Goal: Task Accomplishment & Management: Complete application form

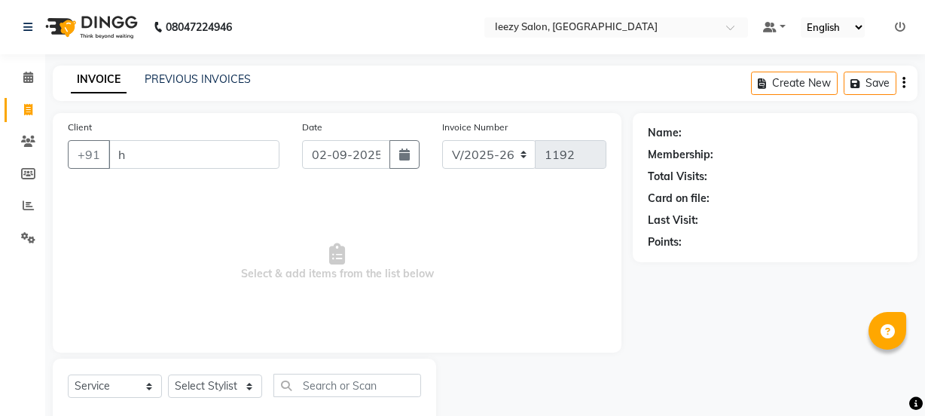
select select "5982"
select select "service"
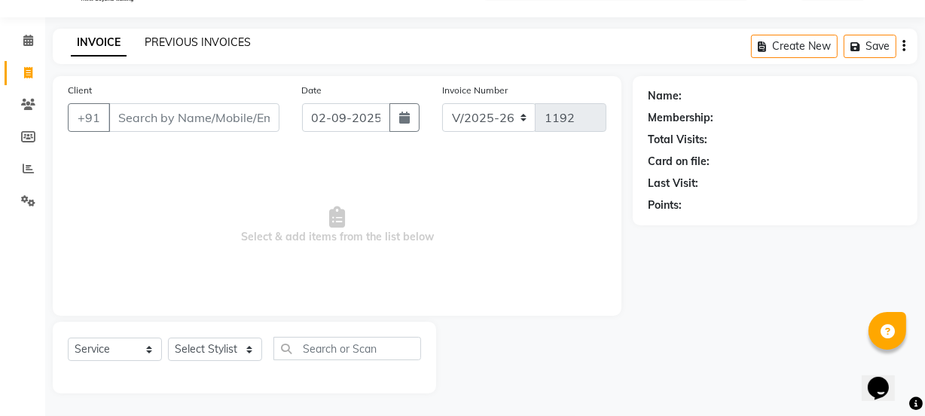
click at [189, 44] on link "PREVIOUS INVOICES" at bounding box center [198, 42] width 106 height 14
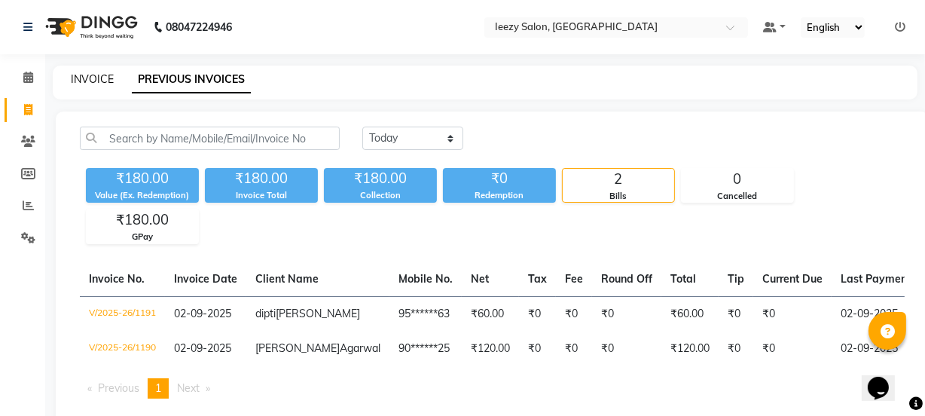
click at [96, 79] on link "INVOICE" at bounding box center [92, 79] width 43 height 14
select select "5982"
select select "service"
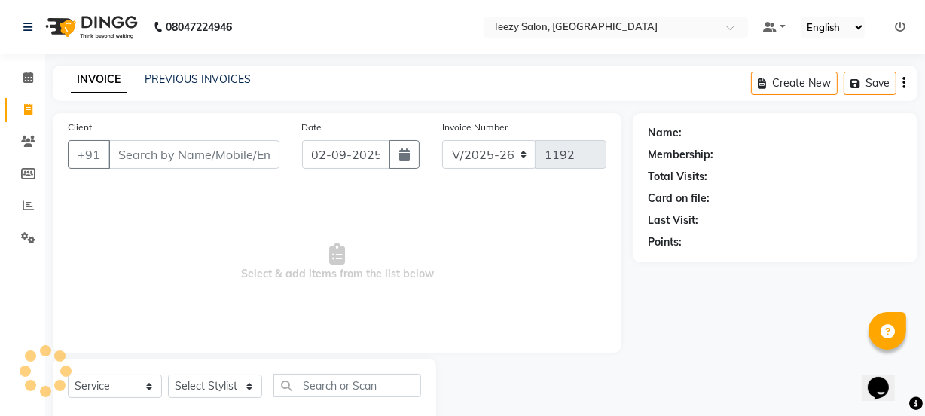
scroll to position [38, 0]
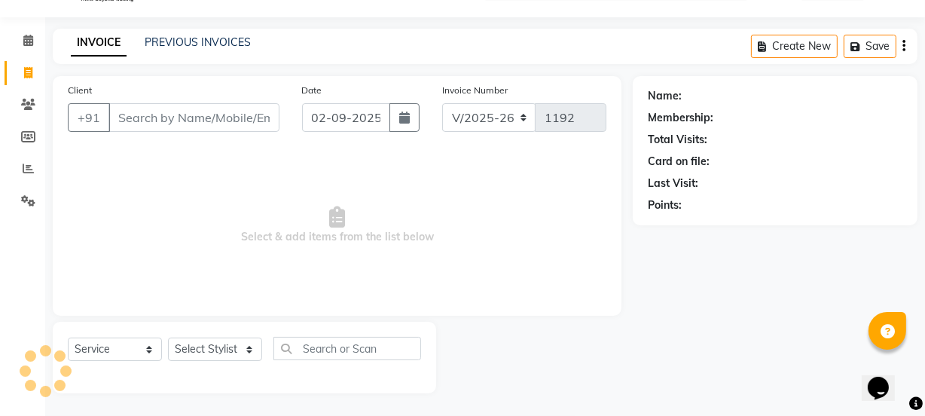
click at [132, 115] on input "Client" at bounding box center [193, 117] width 171 height 29
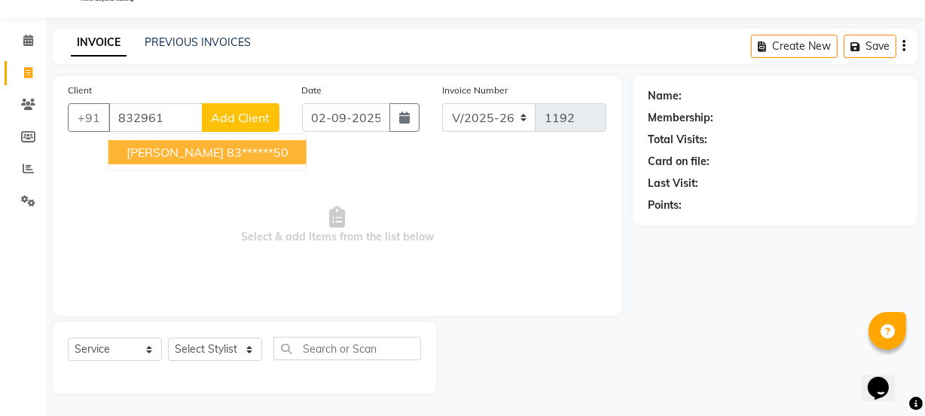
click at [152, 155] on span "[PERSON_NAME]" at bounding box center [175, 152] width 97 height 15
type input "83******50"
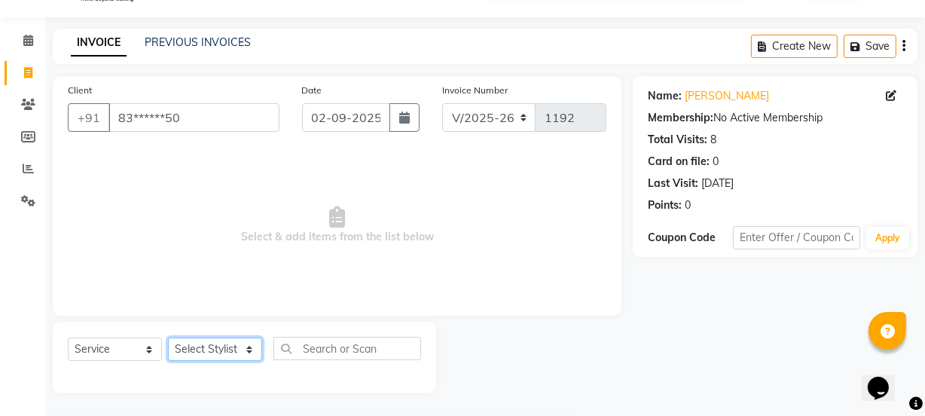
click at [255, 351] on select "Select Stylist Archana Mgr IEEZY -Owner [PERSON_NAME] MS AARTI Ms [PERSON_NAME]…" at bounding box center [215, 348] width 94 height 23
select select "89937"
click at [168, 337] on select "Select Stylist Archana Mgr IEEZY -Owner [PERSON_NAME] MS AARTI Ms [PERSON_NAME]…" at bounding box center [215, 348] width 94 height 23
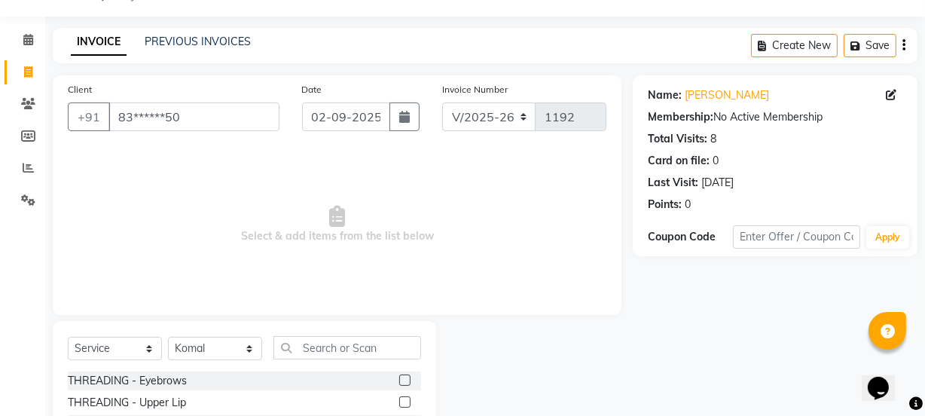
click at [399, 382] on label at bounding box center [404, 379] width 11 height 11
click at [399, 382] on input "checkbox" at bounding box center [404, 381] width 10 height 10
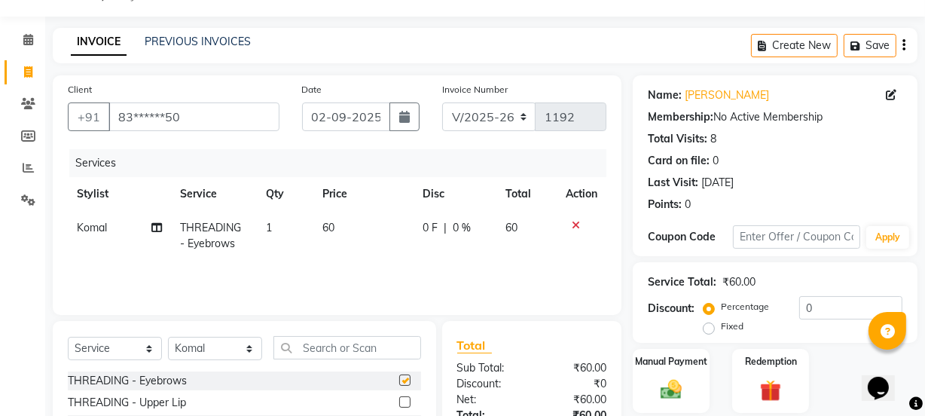
checkbox input "false"
click at [399, 395] on div at bounding box center [410, 402] width 22 height 19
click at [399, 399] on label at bounding box center [404, 401] width 11 height 11
click at [399, 399] on input "checkbox" at bounding box center [404, 403] width 10 height 10
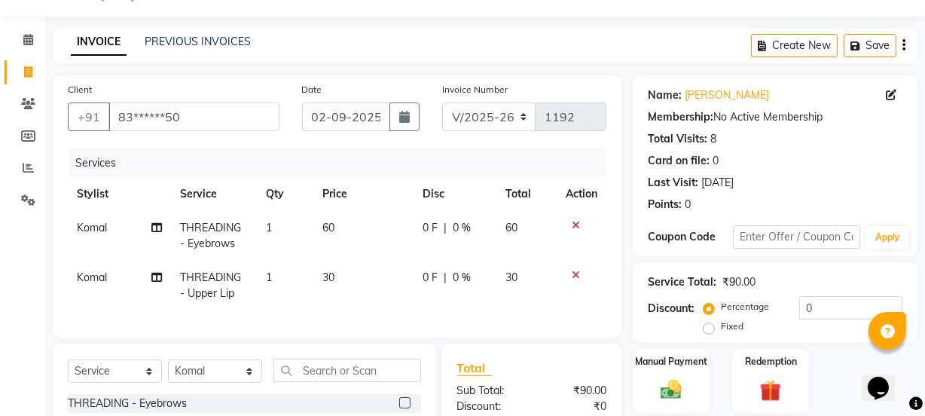
checkbox input "false"
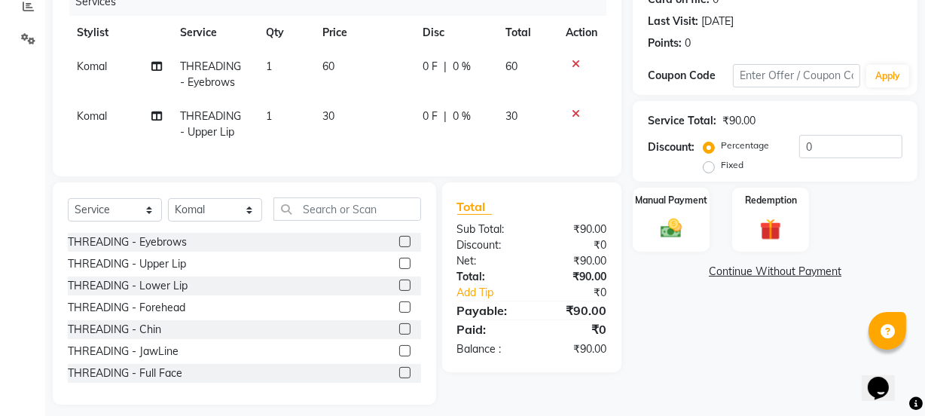
scroll to position [221, 0]
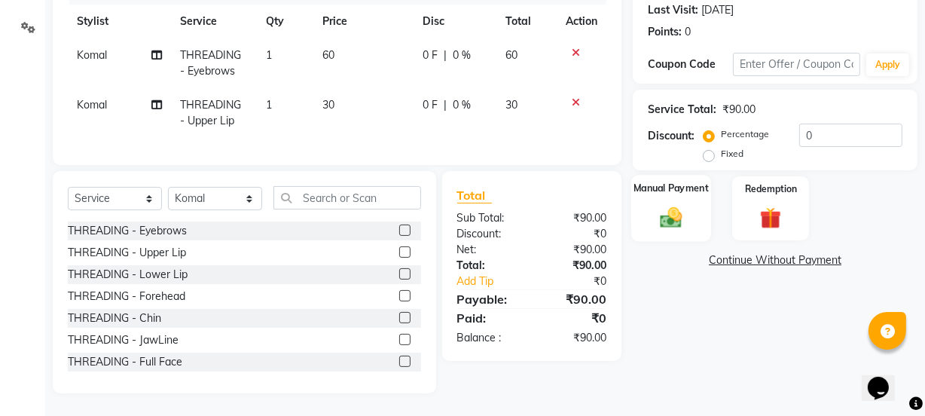
click at [663, 216] on img at bounding box center [671, 217] width 36 height 26
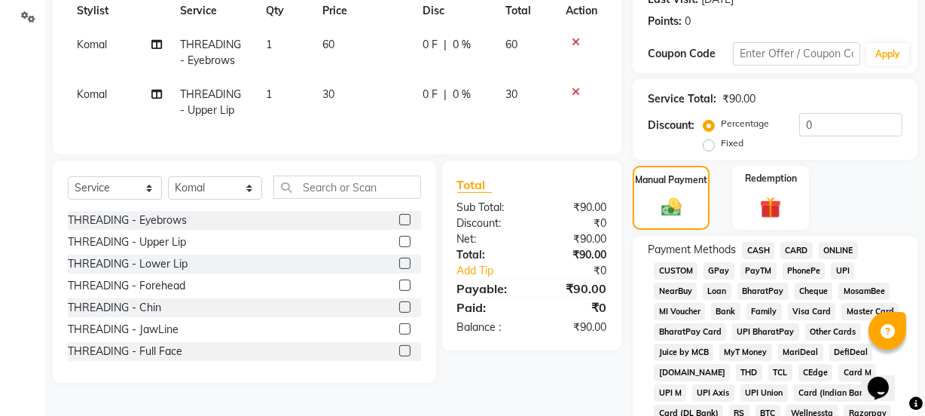
click at [731, 271] on span "GPay" at bounding box center [718, 270] width 31 height 17
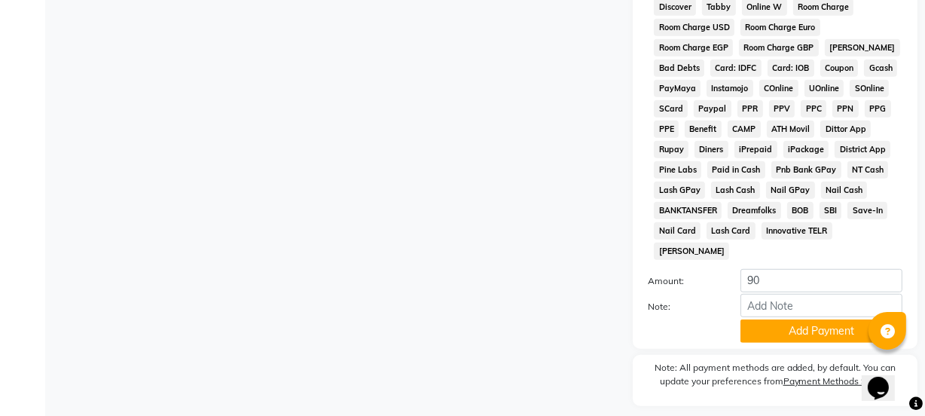
scroll to position [791, 0]
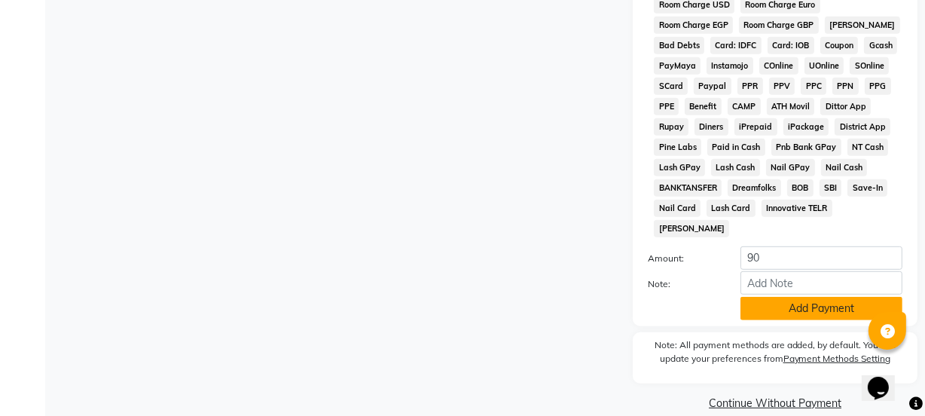
click at [757, 297] on button "Add Payment" at bounding box center [821, 308] width 162 height 23
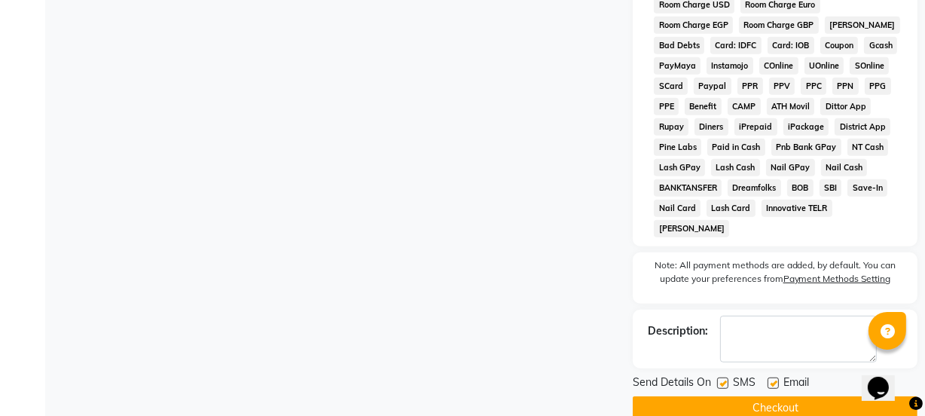
click at [722, 377] on label at bounding box center [722, 382] width 11 height 11
click at [722, 379] on input "checkbox" at bounding box center [722, 384] width 10 height 10
checkbox input "false"
click at [769, 377] on label at bounding box center [772, 382] width 11 height 11
click at [769, 379] on input "checkbox" at bounding box center [772, 384] width 10 height 10
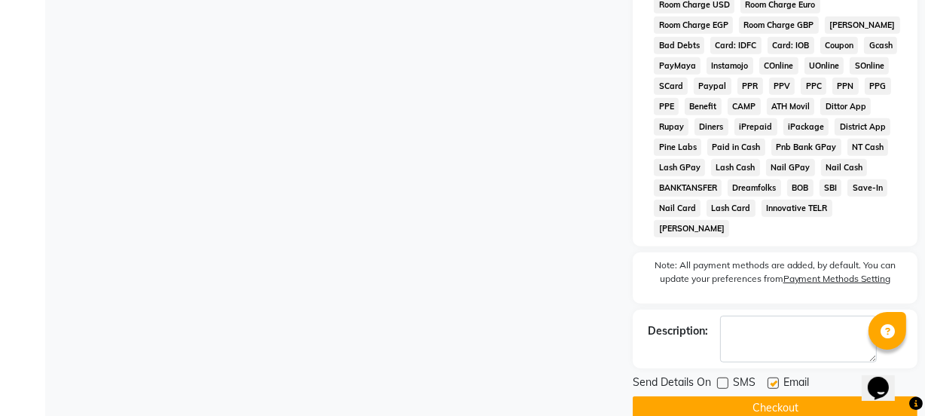
checkbox input "false"
click at [757, 396] on button "Checkout" at bounding box center [775, 407] width 285 height 23
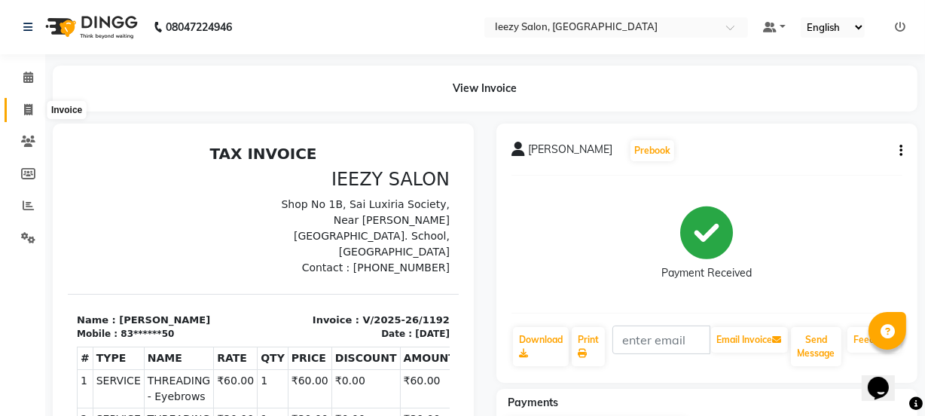
click at [30, 108] on icon at bounding box center [28, 109] width 8 height 11
select select "5982"
select select "service"
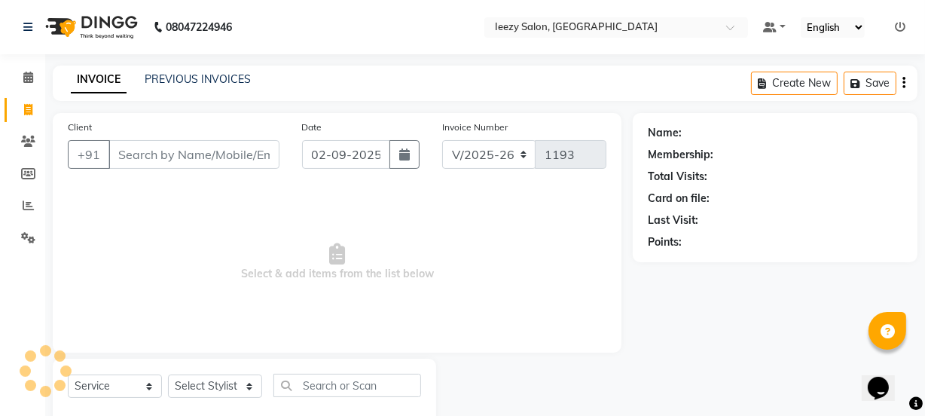
scroll to position [38, 0]
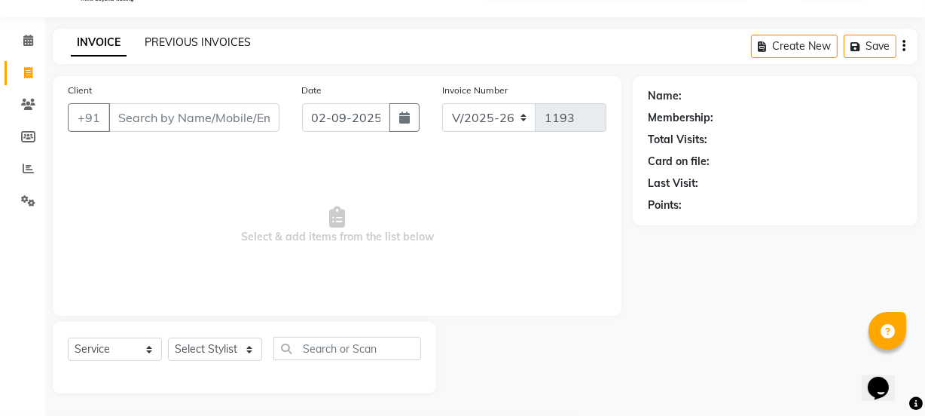
click at [172, 43] on link "PREVIOUS INVOICES" at bounding box center [198, 42] width 106 height 14
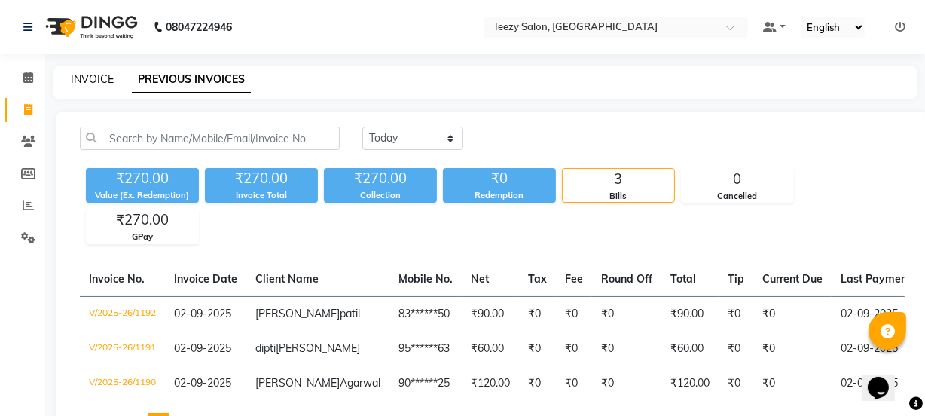
click at [84, 75] on link "INVOICE" at bounding box center [92, 79] width 43 height 14
select select "service"
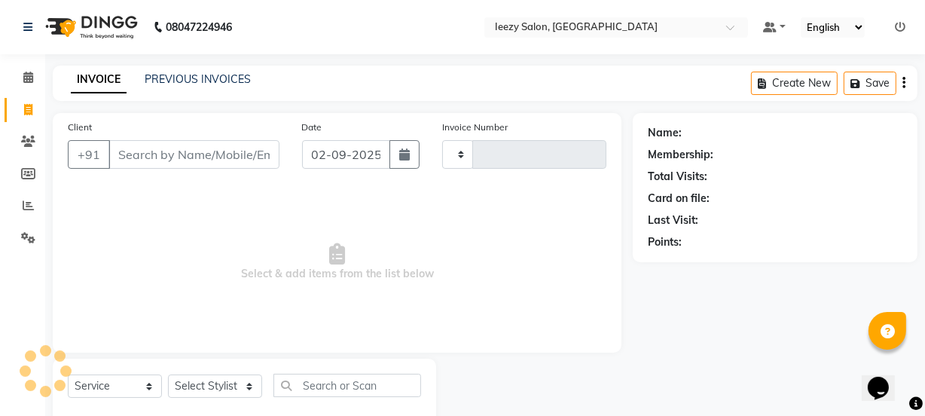
type input "1193"
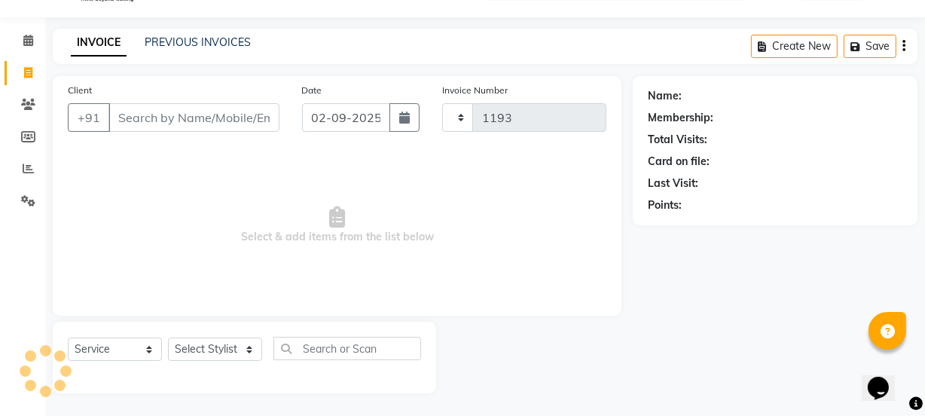
select select "5982"
click at [143, 120] on input "Client" at bounding box center [193, 117] width 171 height 29
click at [170, 40] on link "PREVIOUS INVOICES" at bounding box center [198, 42] width 106 height 14
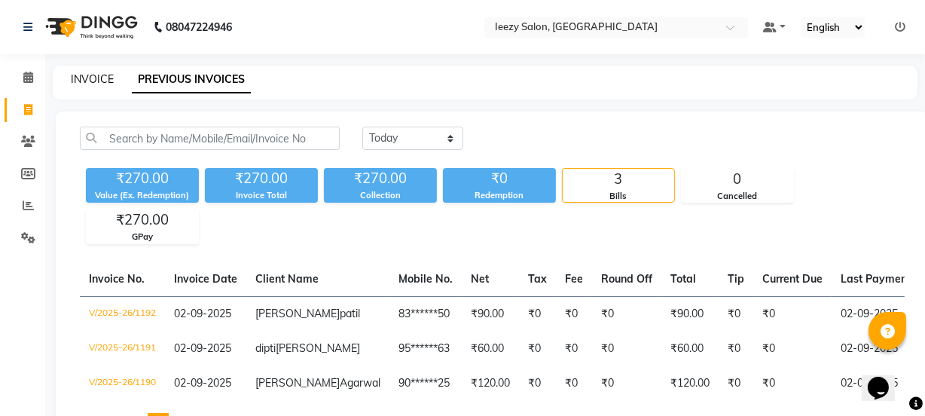
click at [90, 75] on link "INVOICE" at bounding box center [92, 79] width 43 height 14
select select "service"
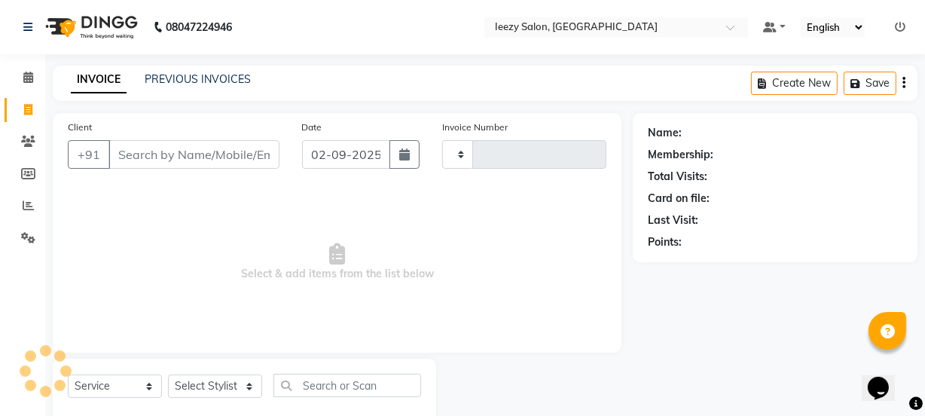
type input "1193"
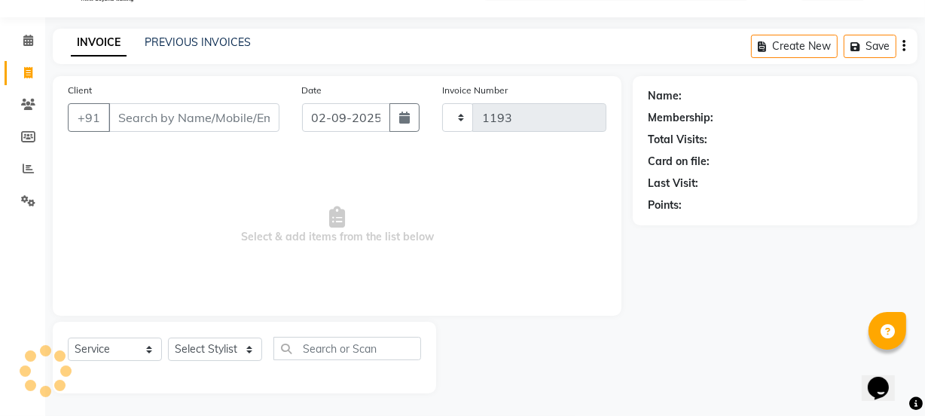
select select "5982"
click at [145, 42] on link "PREVIOUS INVOICES" at bounding box center [198, 42] width 106 height 14
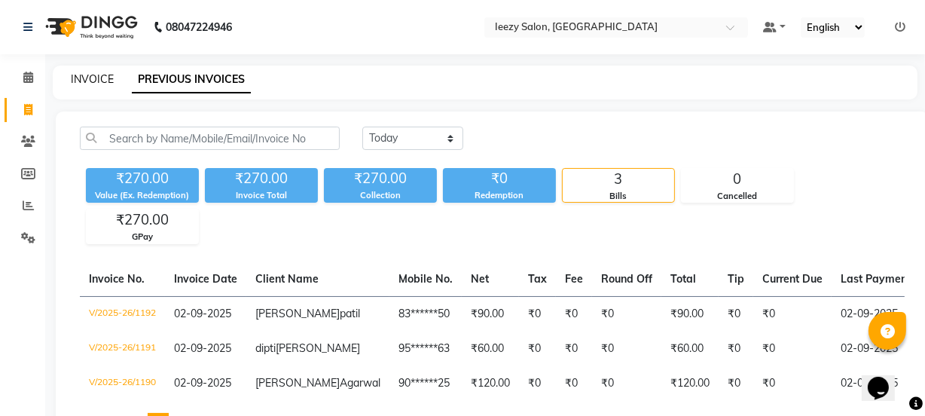
click at [97, 72] on link "INVOICE" at bounding box center [92, 79] width 43 height 14
select select "5982"
select select "service"
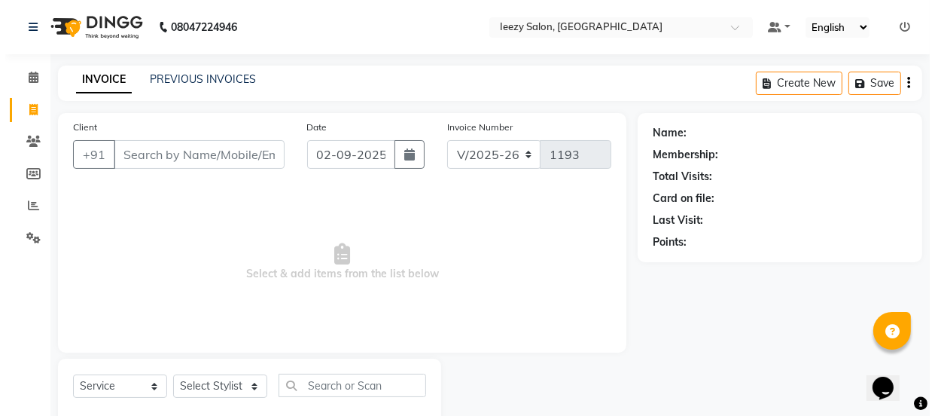
scroll to position [38, 0]
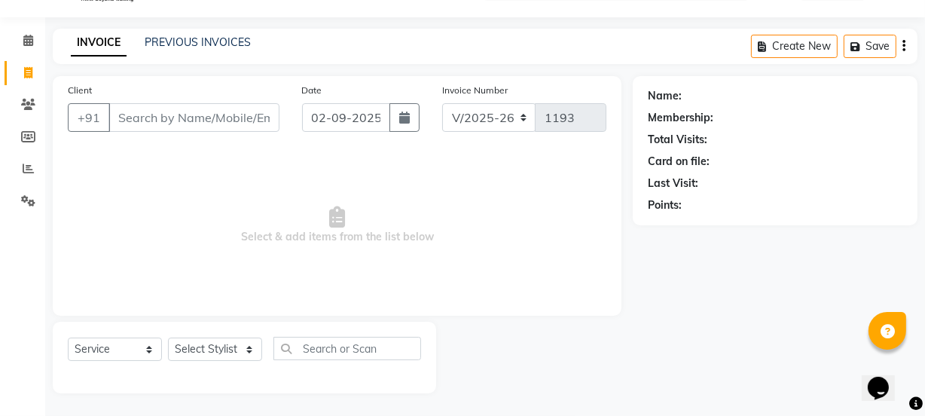
click at [148, 113] on input "Client" at bounding box center [193, 117] width 171 height 29
type input "7775867797"
click at [241, 121] on span "Add Client" at bounding box center [240, 117] width 59 height 15
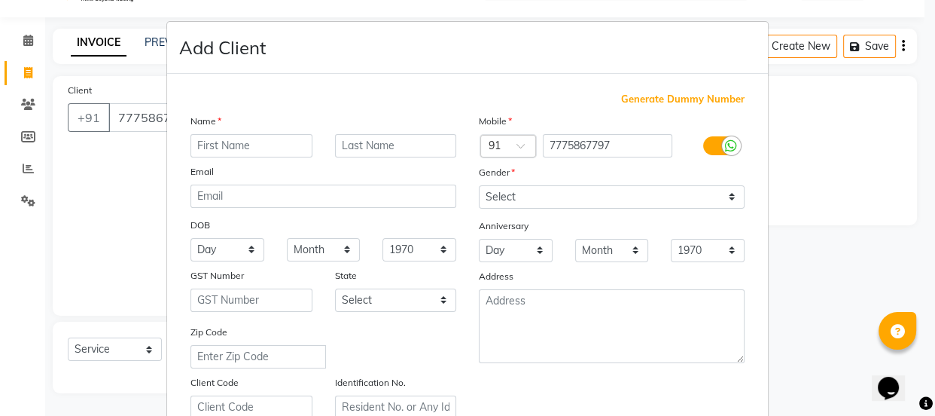
click at [259, 139] on input "text" at bounding box center [252, 145] width 122 height 23
type input "[PERSON_NAME]"
type input "zulzule"
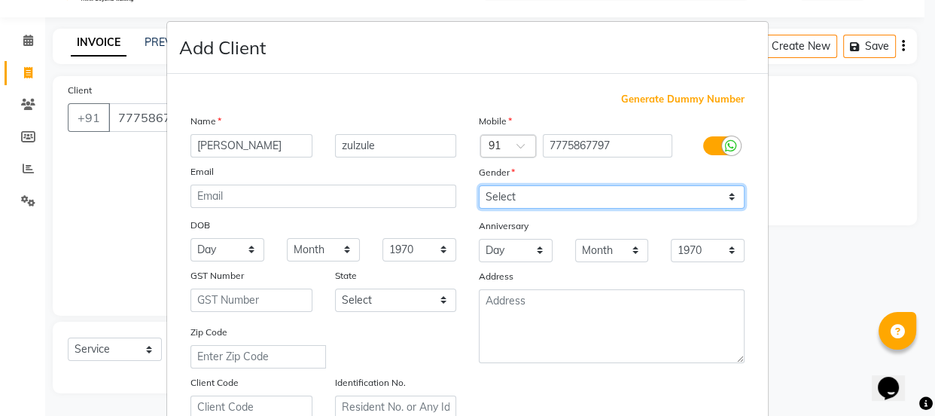
click at [723, 198] on select "Select [DEMOGRAPHIC_DATA] [DEMOGRAPHIC_DATA] Other Prefer Not To Say" at bounding box center [612, 196] width 266 height 23
select select "[DEMOGRAPHIC_DATA]"
click at [479, 185] on select "Select [DEMOGRAPHIC_DATA] [DEMOGRAPHIC_DATA] Other Prefer Not To Say" at bounding box center [612, 196] width 266 height 23
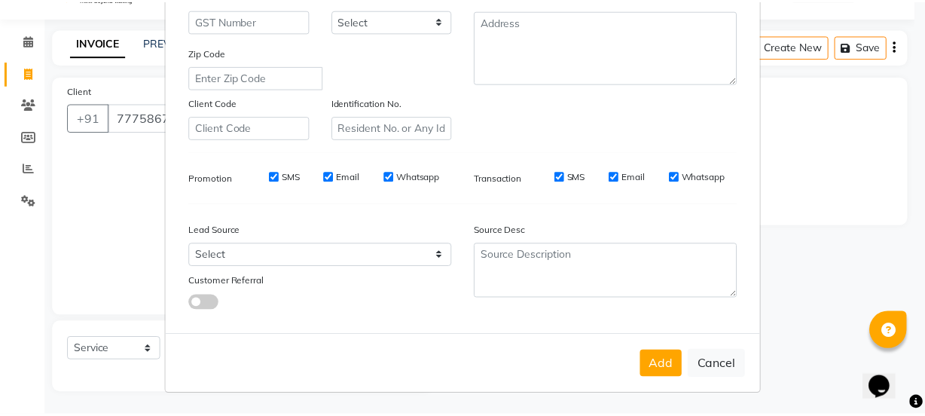
scroll to position [284, 0]
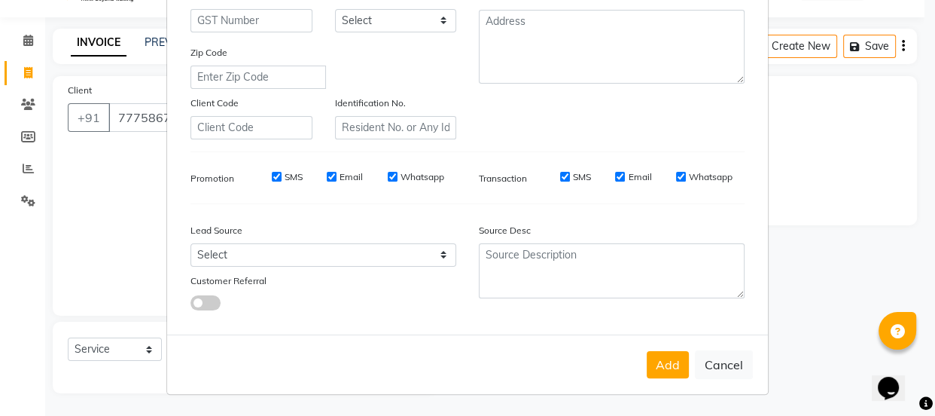
click at [272, 175] on input "SMS" at bounding box center [277, 177] width 10 height 10
checkbox input "false"
click at [330, 172] on input "Email" at bounding box center [332, 177] width 10 height 10
checkbox input "false"
click at [388, 178] on input "Whatsapp" at bounding box center [393, 177] width 10 height 10
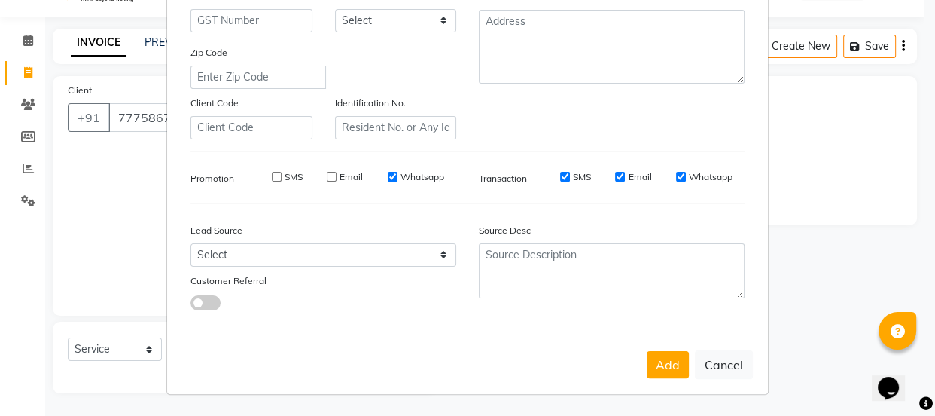
checkbox input "false"
click at [565, 177] on div "SMS" at bounding box center [565, 177] width 52 height 14
click at [560, 178] on input "SMS" at bounding box center [565, 177] width 10 height 10
checkbox input "false"
click at [618, 177] on input "Email" at bounding box center [620, 177] width 10 height 10
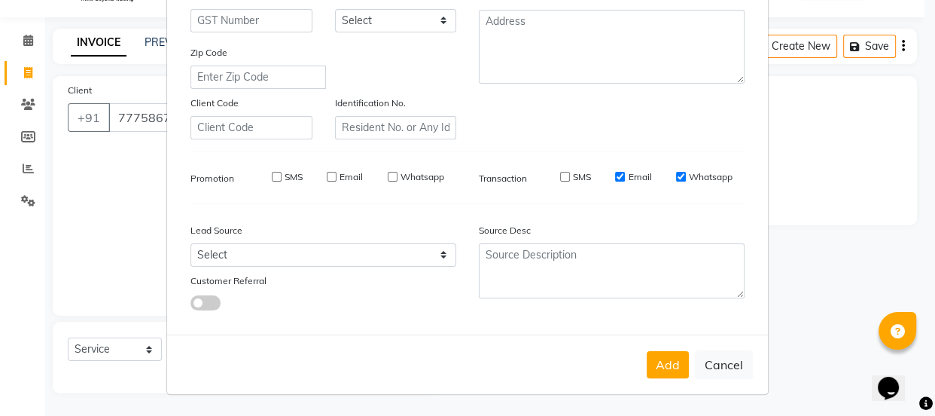
checkbox input "false"
click at [676, 173] on input "Whatsapp" at bounding box center [681, 177] width 10 height 10
checkbox input "false"
click at [676, 359] on button "Add" at bounding box center [668, 364] width 42 height 27
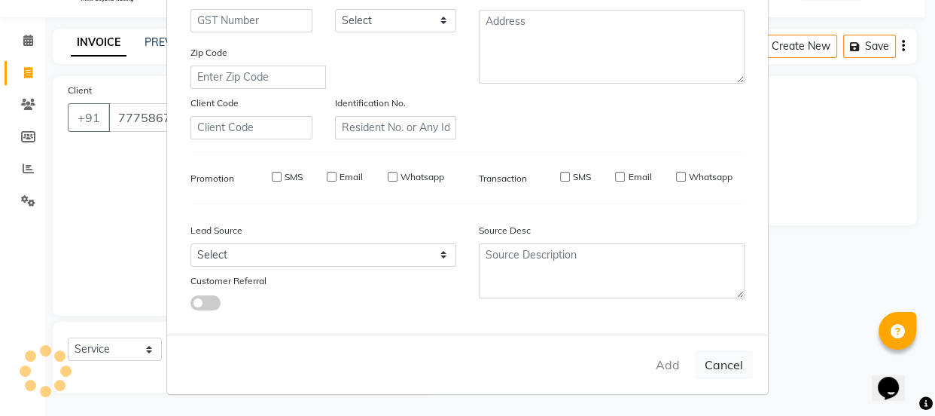
type input "77******97"
select select
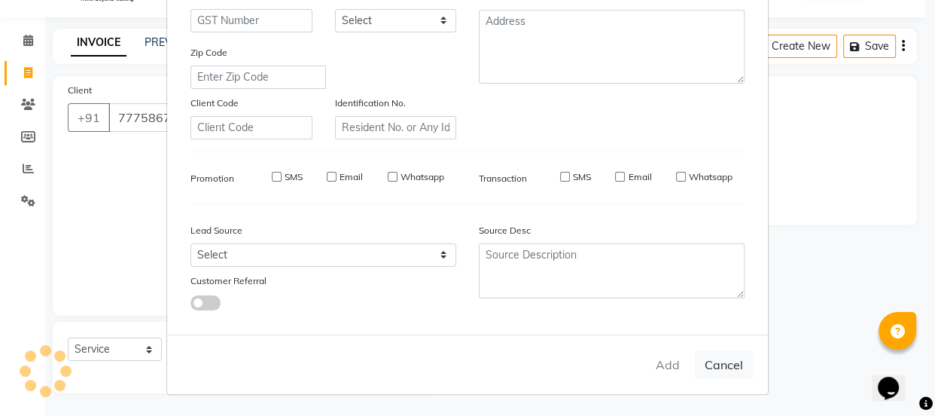
select select
checkbox input "false"
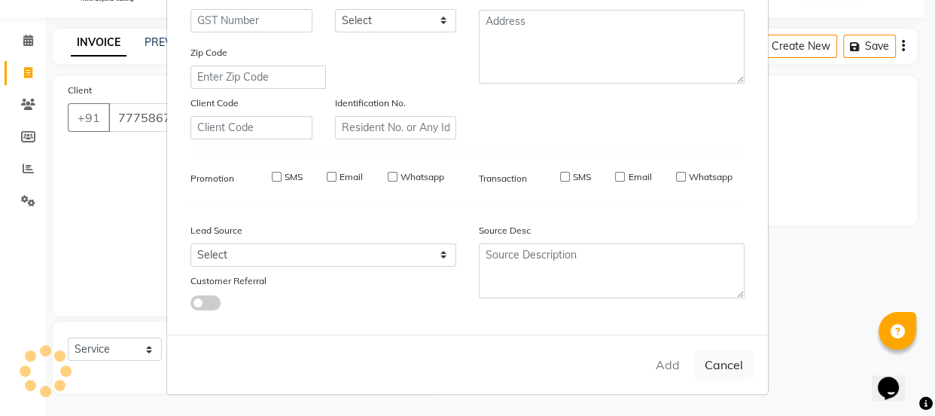
checkbox input "false"
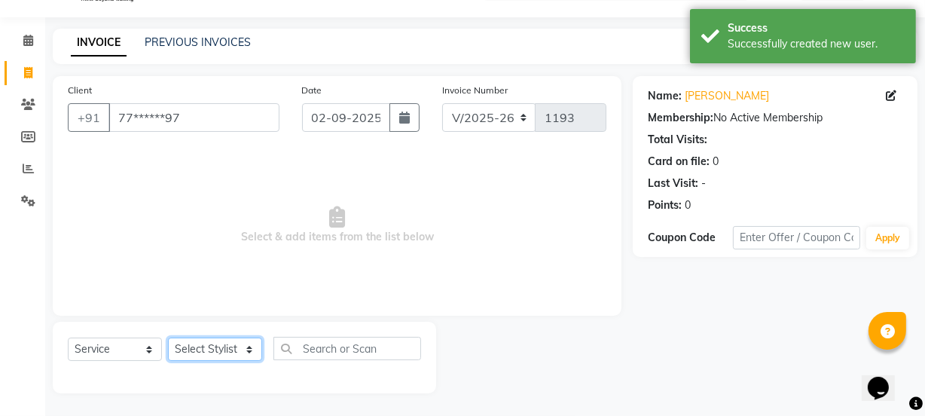
click at [249, 345] on select "Select Stylist Archana Mgr IEEZY -Owner [PERSON_NAME] MS AARTI Ms [PERSON_NAME]…" at bounding box center [215, 348] width 94 height 23
select select "89937"
click at [168, 337] on select "Select Stylist Archana Mgr IEEZY -Owner [PERSON_NAME] MS AARTI Ms [PERSON_NAME]…" at bounding box center [215, 348] width 94 height 23
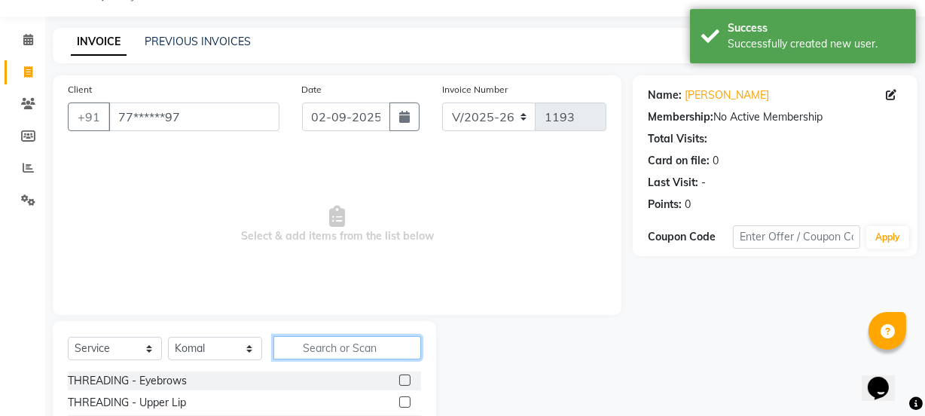
click at [319, 346] on input "text" at bounding box center [347, 347] width 148 height 23
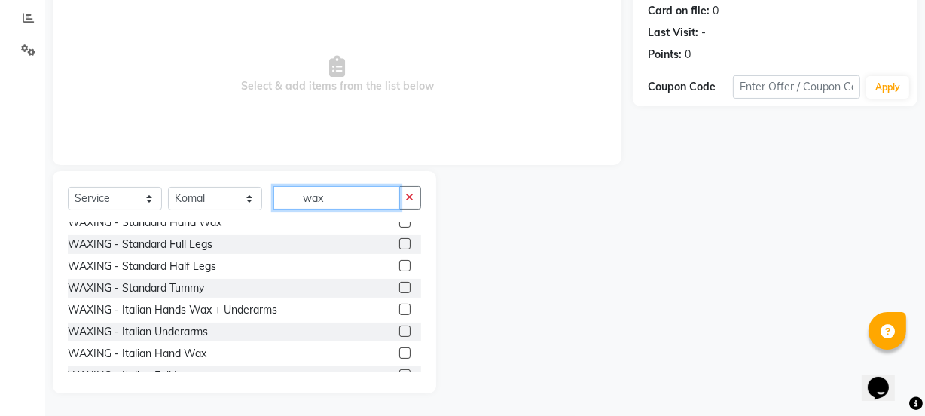
scroll to position [273, 0]
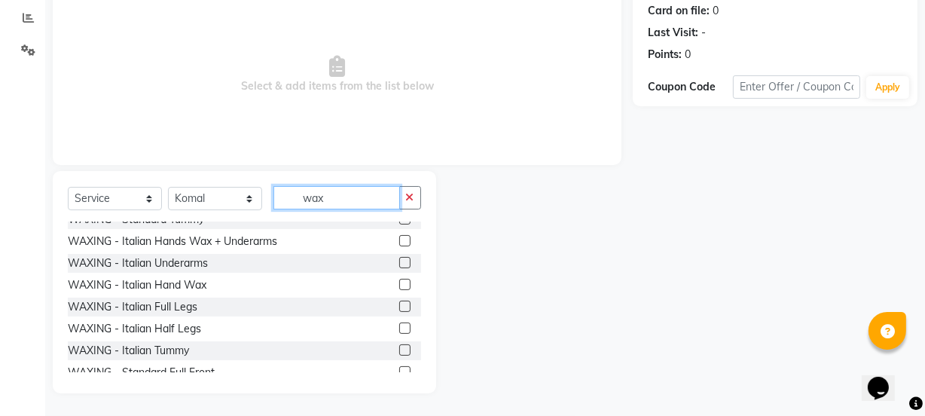
type input "wax"
click at [399, 263] on label at bounding box center [404, 262] width 11 height 11
click at [399, 263] on input "checkbox" at bounding box center [404, 263] width 10 height 10
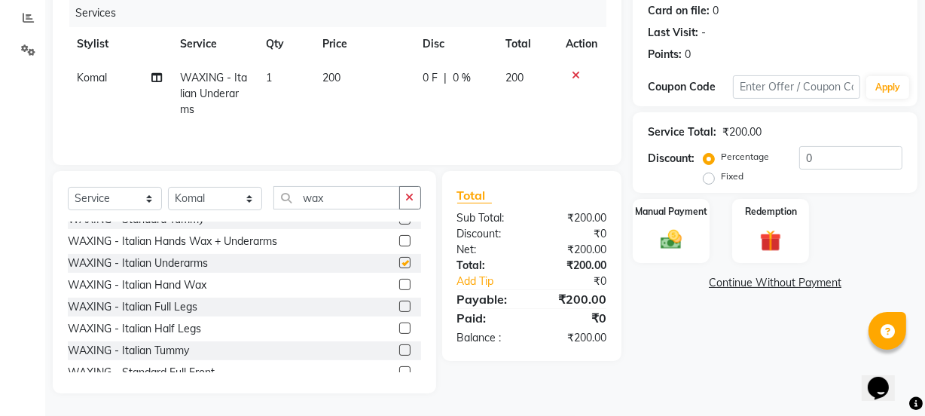
checkbox input "false"
click at [399, 306] on label at bounding box center [404, 305] width 11 height 11
click at [399, 306] on input "checkbox" at bounding box center [404, 307] width 10 height 10
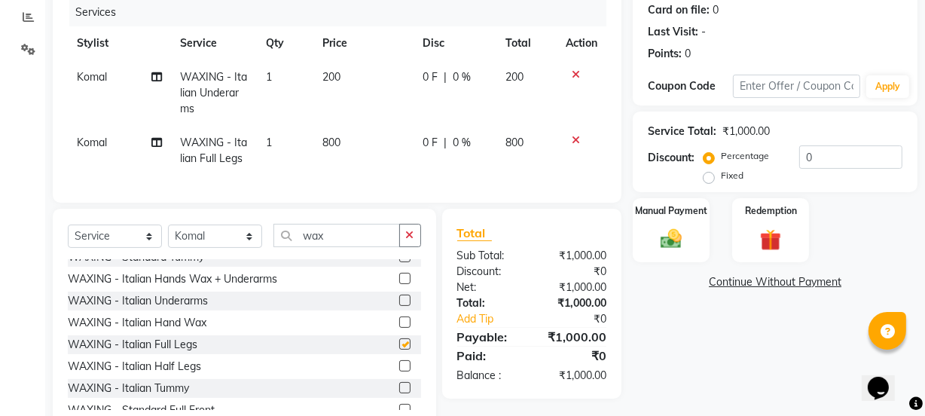
checkbox input "false"
click at [399, 328] on label at bounding box center [404, 321] width 11 height 11
click at [399, 328] on input "checkbox" at bounding box center [404, 323] width 10 height 10
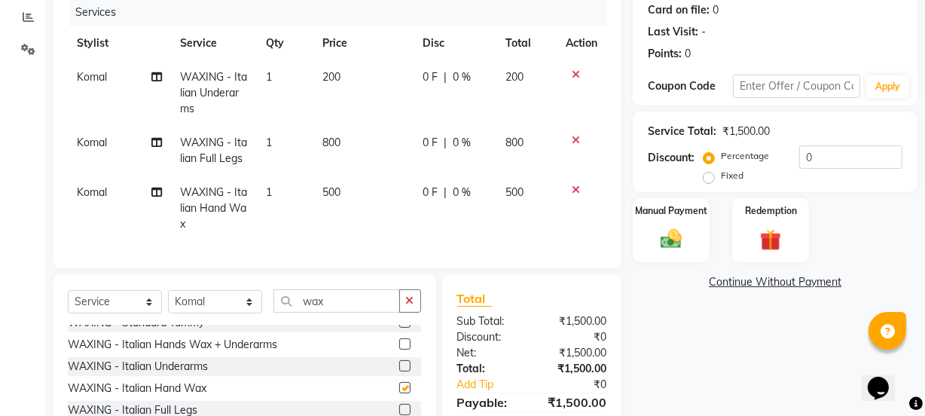
checkbox input "false"
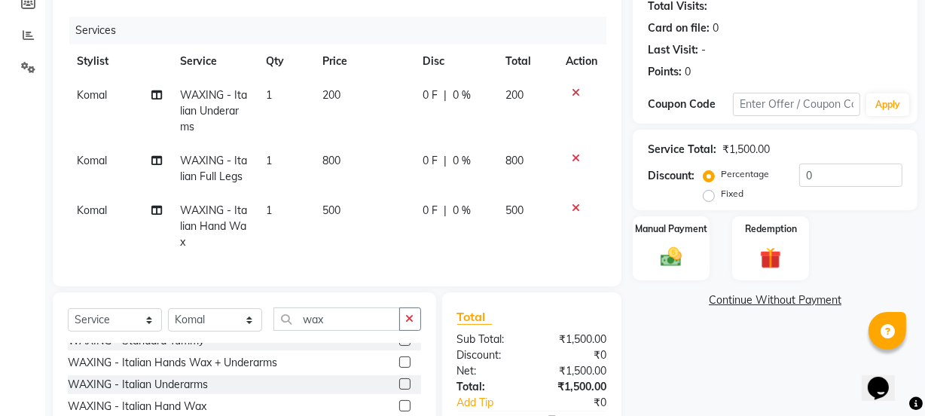
scroll to position [165, 0]
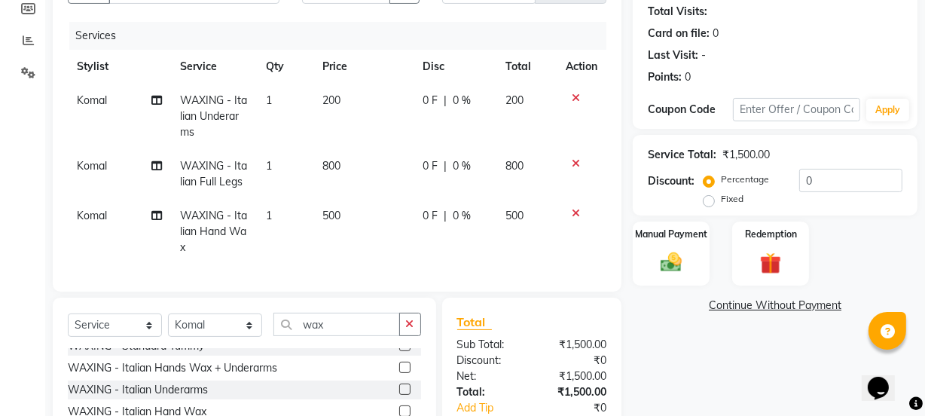
click at [328, 163] on span "800" at bounding box center [332, 166] width 18 height 14
select select "89937"
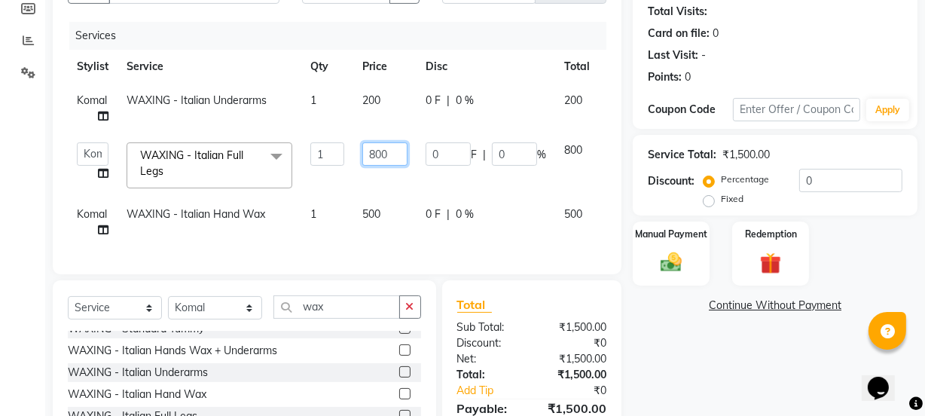
click at [374, 152] on input "800" at bounding box center [384, 153] width 45 height 23
type input "500"
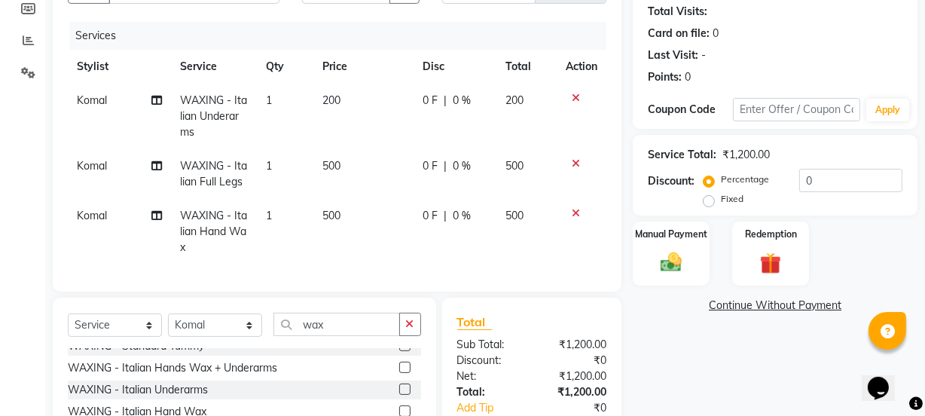
click at [452, 243] on td "0 F | 0 %" at bounding box center [454, 232] width 83 height 66
select select "89937"
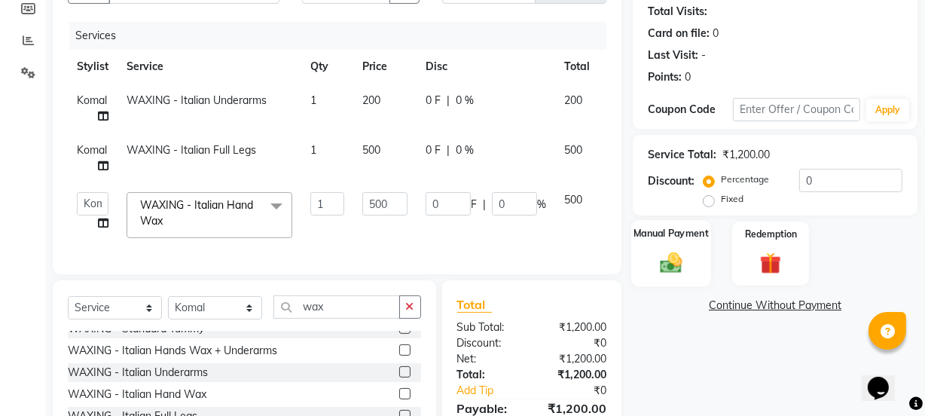
click at [679, 265] on img at bounding box center [671, 262] width 36 height 26
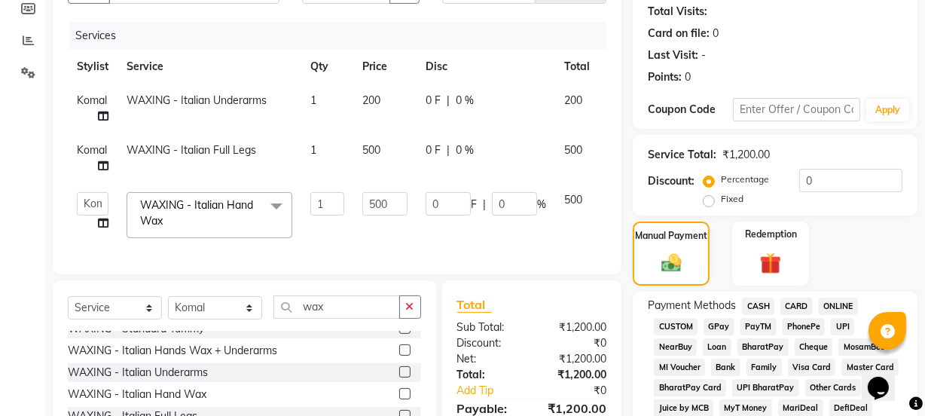
click at [707, 320] on span "GPay" at bounding box center [718, 326] width 31 height 17
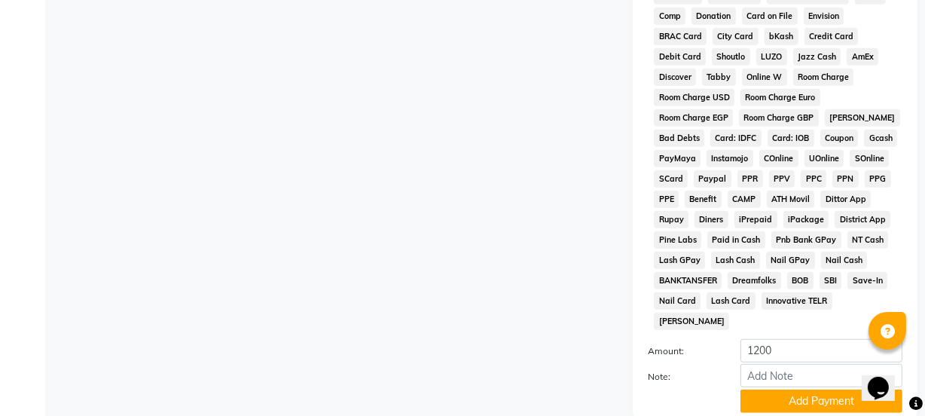
scroll to position [791, 0]
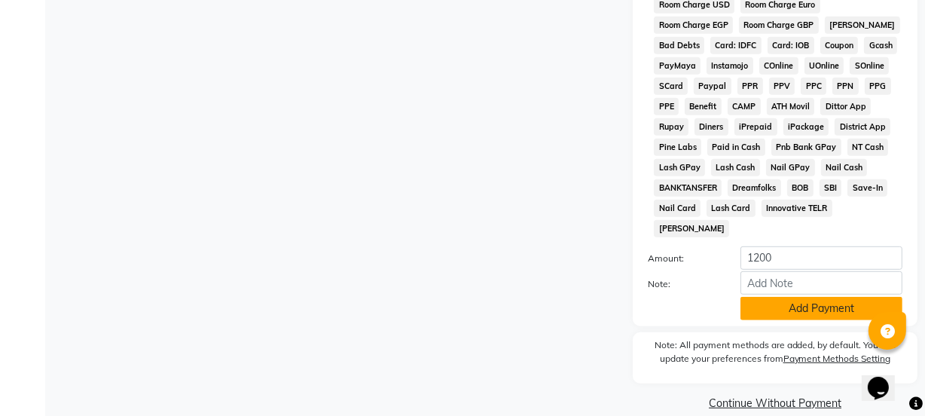
click at [766, 297] on button "Add Payment" at bounding box center [821, 308] width 162 height 23
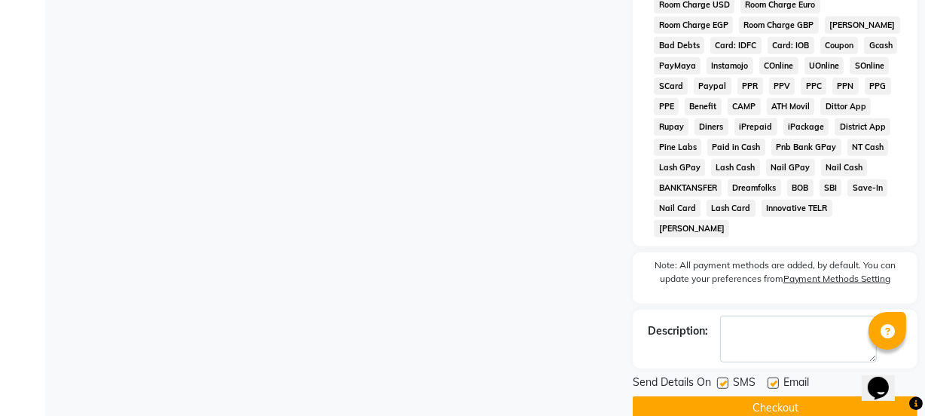
click at [722, 377] on label at bounding box center [722, 382] width 11 height 11
click at [722, 379] on input "checkbox" at bounding box center [722, 384] width 10 height 10
checkbox input "false"
click at [775, 377] on label at bounding box center [772, 382] width 11 height 11
click at [775, 379] on input "checkbox" at bounding box center [772, 384] width 10 height 10
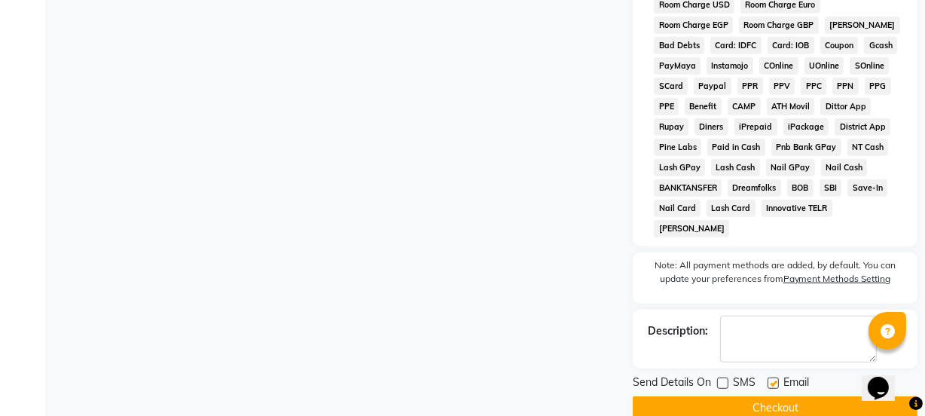
checkbox input "false"
click at [744, 396] on button "Checkout" at bounding box center [775, 407] width 285 height 23
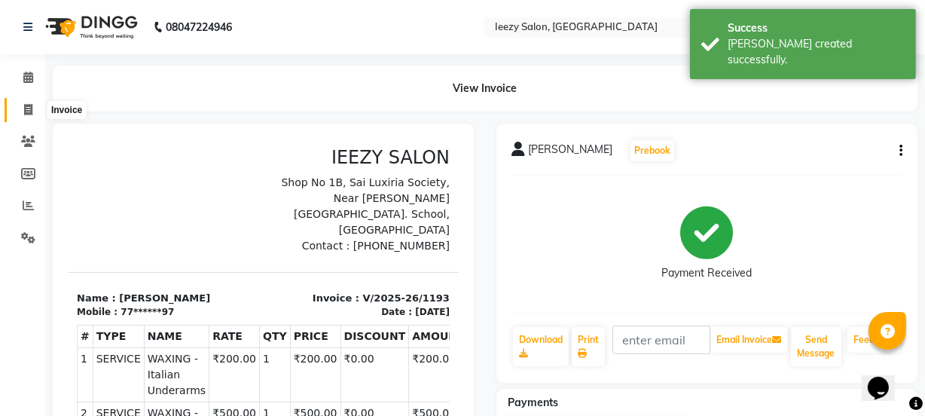
click at [32, 111] on span at bounding box center [28, 110] width 26 height 17
select select "5982"
select select "service"
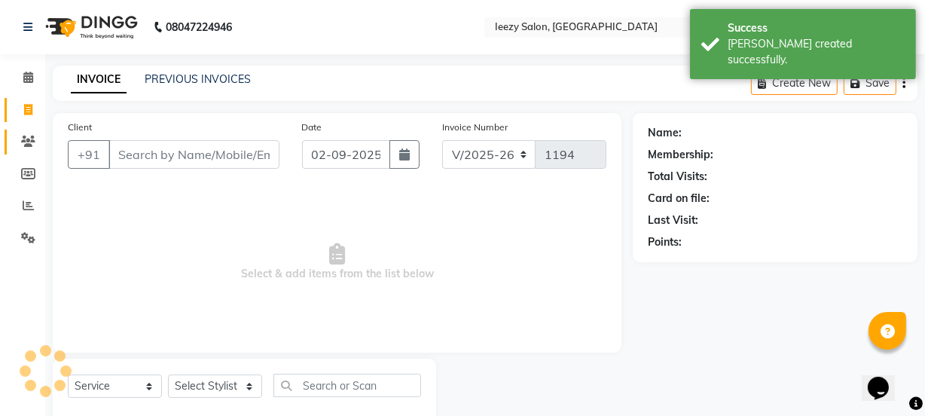
scroll to position [38, 0]
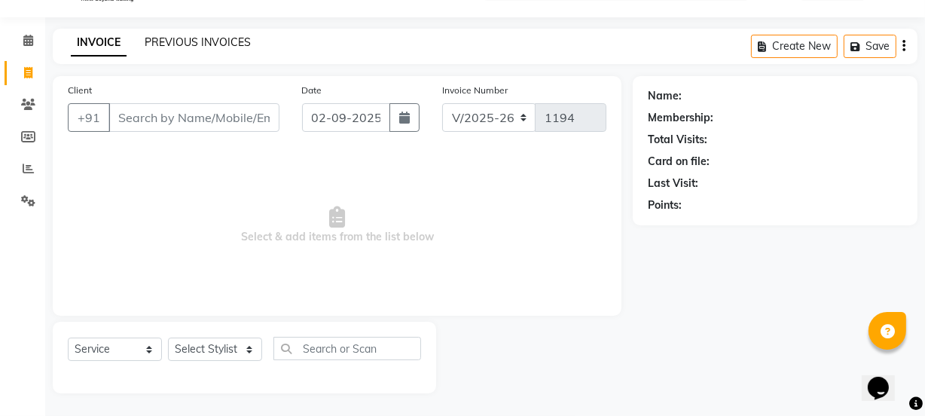
click at [145, 44] on link "PREVIOUS INVOICES" at bounding box center [198, 42] width 106 height 14
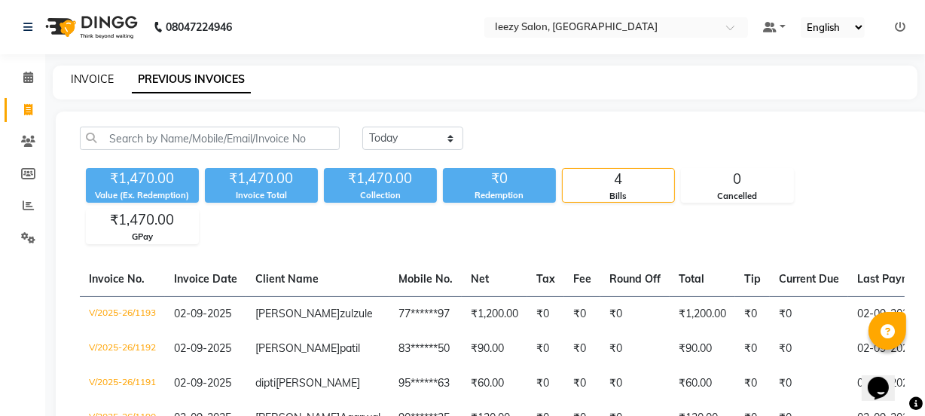
click at [81, 75] on link "INVOICE" at bounding box center [92, 79] width 43 height 14
select select "service"
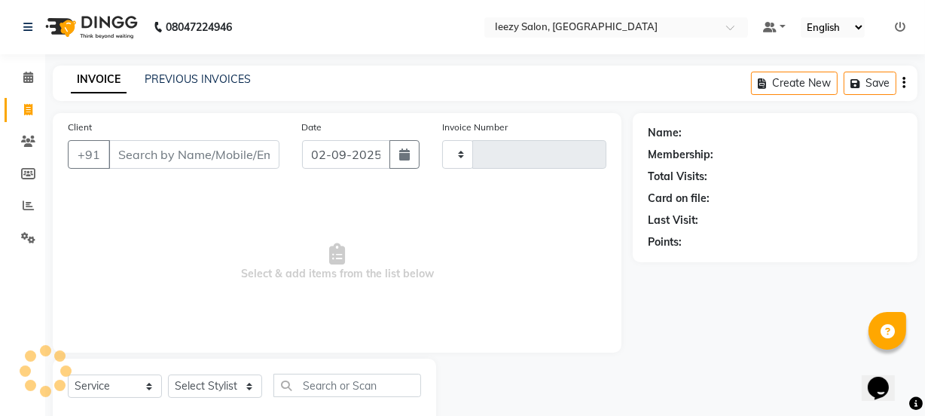
type input "1194"
select select "5982"
